Goal: Use online tool/utility: Utilize a website feature to perform a specific function

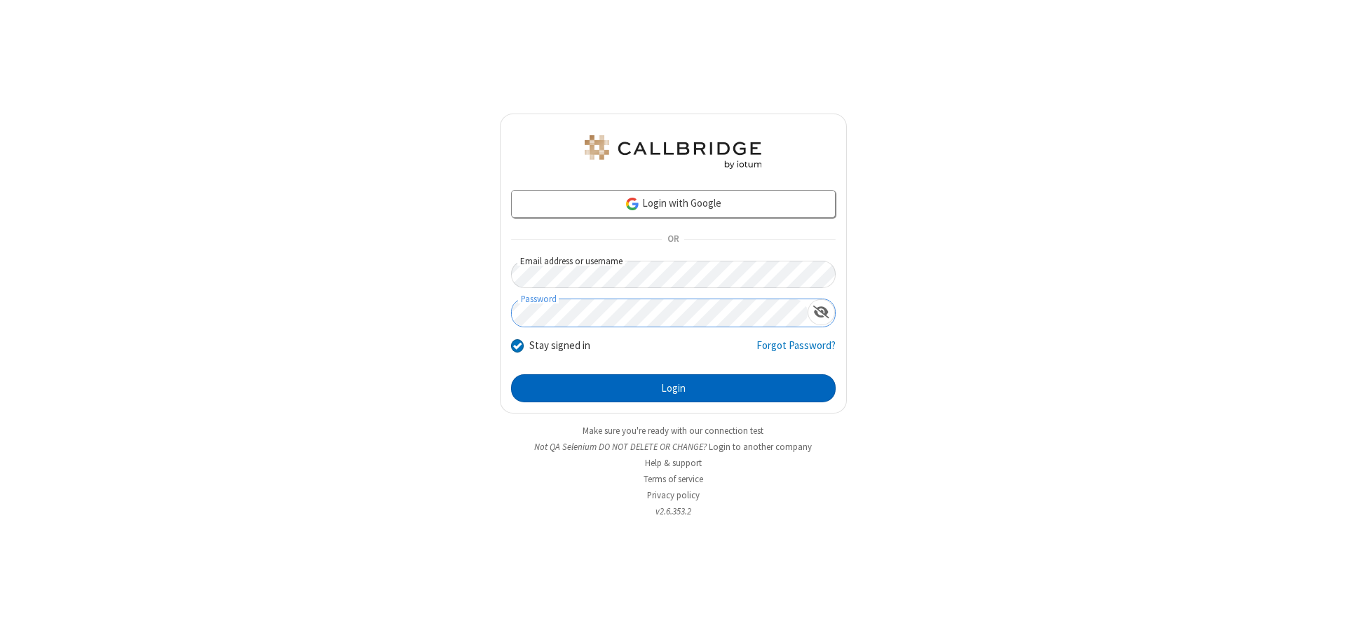
click at [673, 388] on button "Login" at bounding box center [673, 388] width 325 height 28
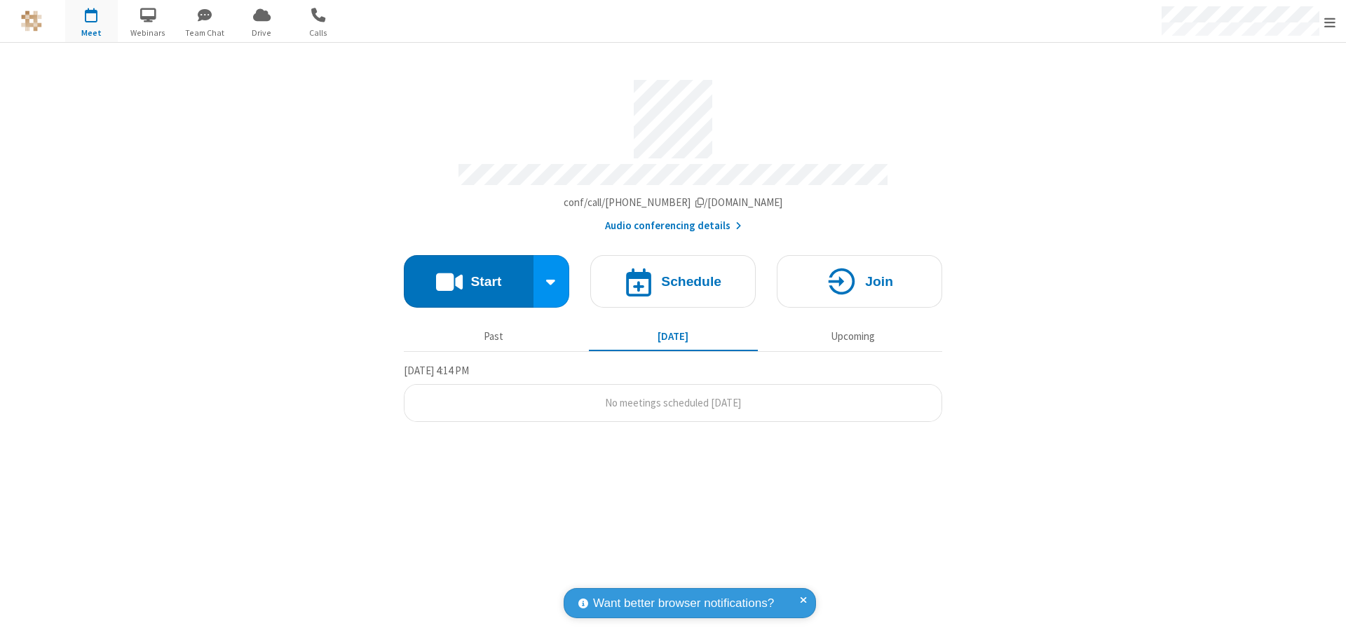
click at [468, 275] on button "Start" at bounding box center [469, 281] width 130 height 53
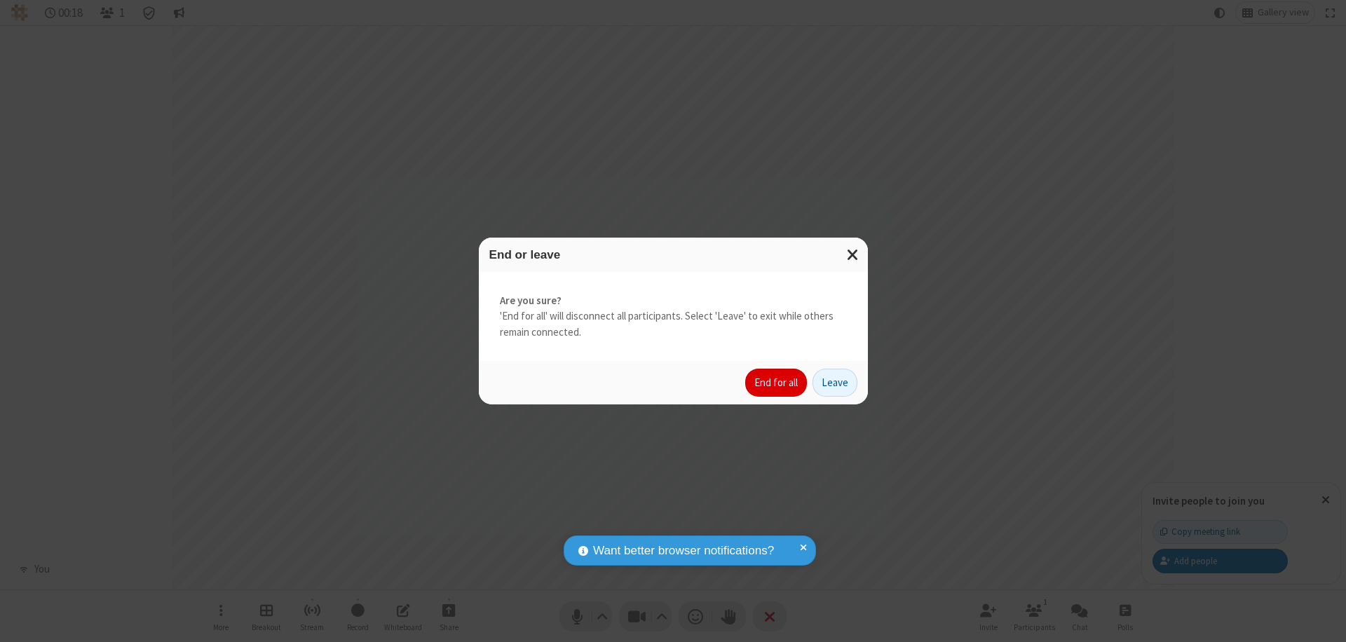
click at [777, 383] on button "End for all" at bounding box center [776, 383] width 62 height 28
